Goal: Check status

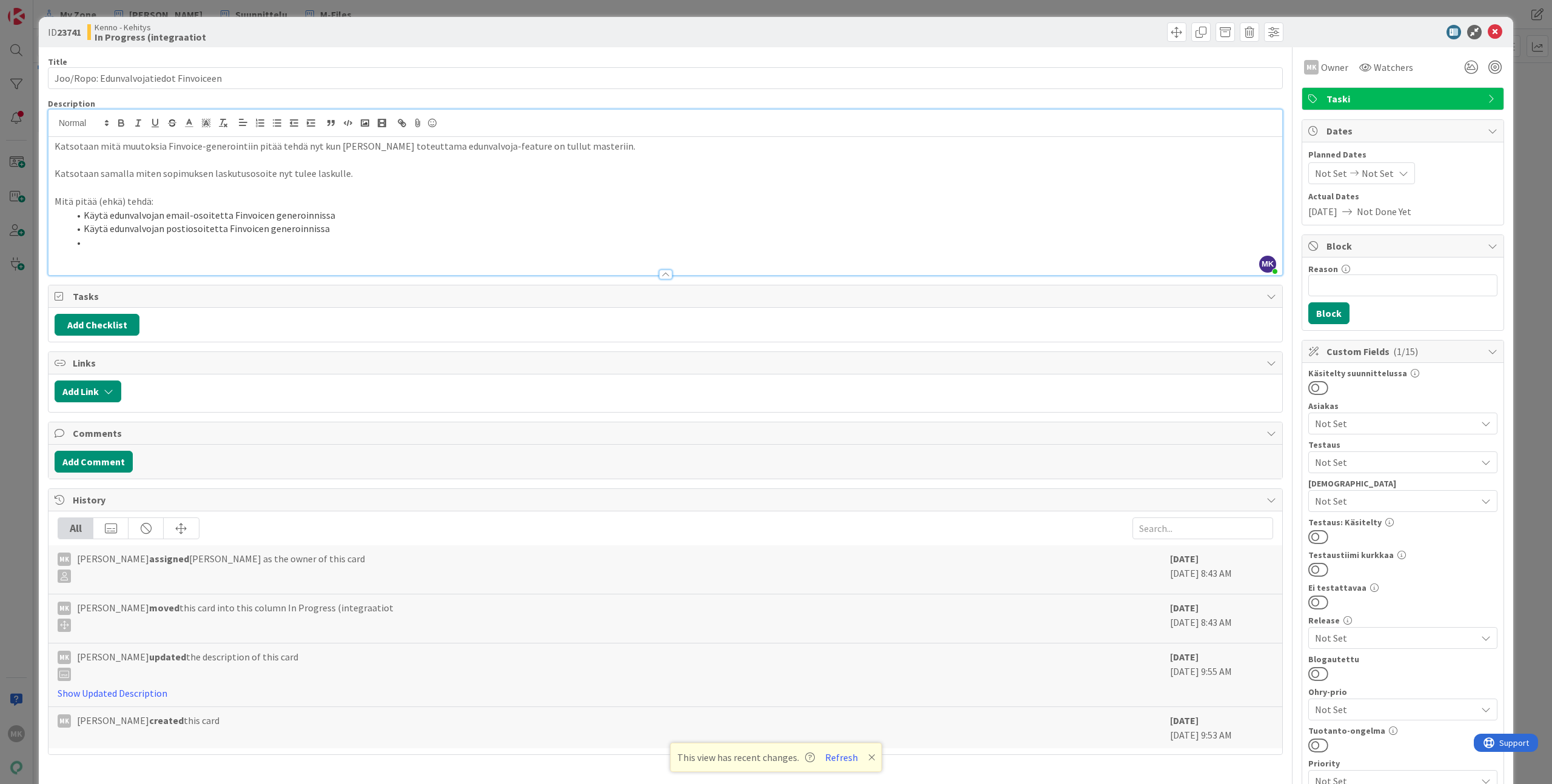
scroll to position [322, 0]
click at [500, 27] on div "Kenno - Kehitys In Progress (integraatiot" at bounding box center [374, 32] width 575 height 19
click at [496, 11] on div "ID 23741 Kenno - Kehitys In Progress (integraatiot Title 38 / 128 Joo/Ropo: Edu…" at bounding box center [776, 392] width 1552 height 784
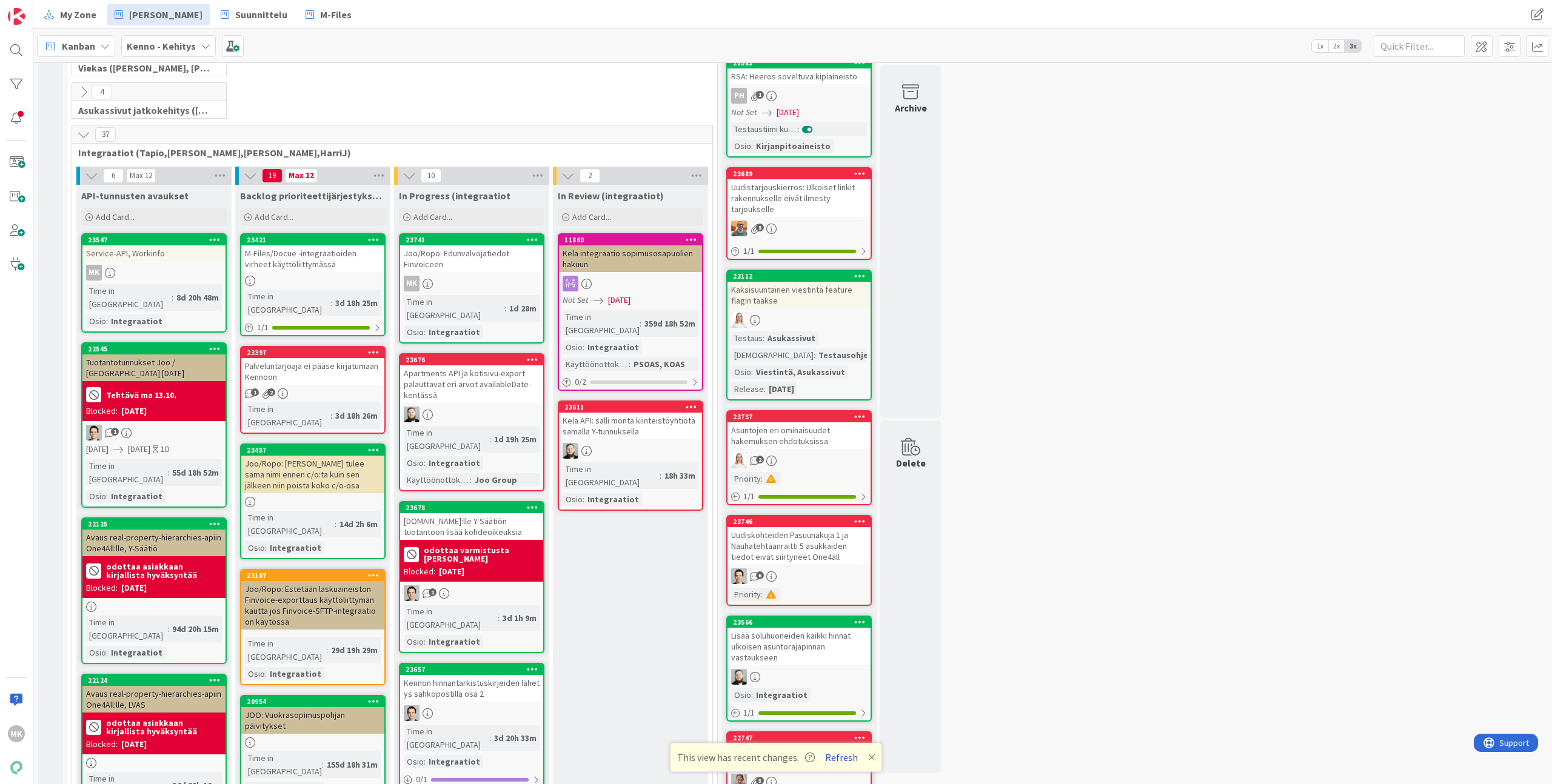
click at [842, 759] on button "Refresh" at bounding box center [841, 757] width 41 height 15
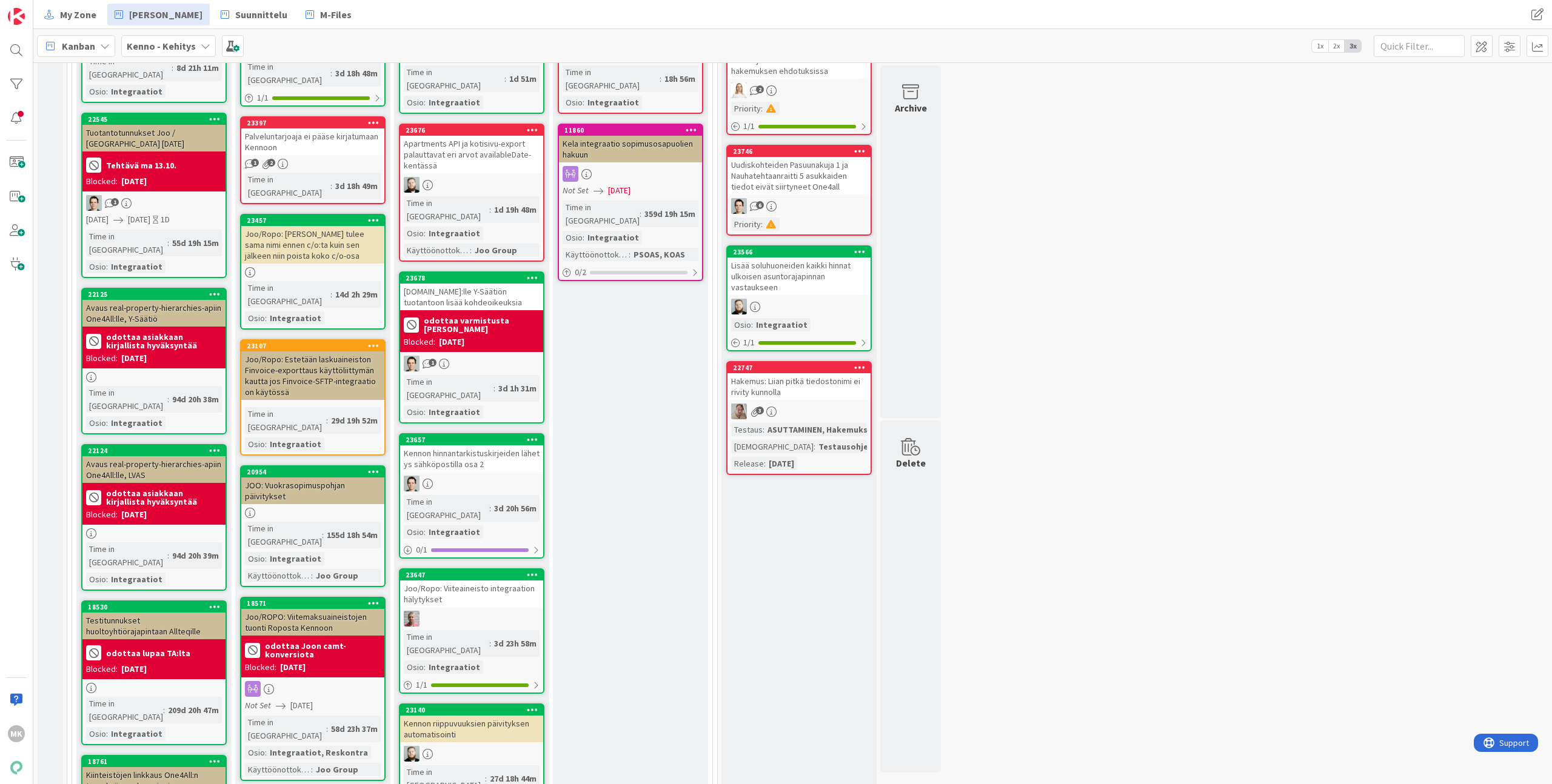
scroll to position [273, 0]
